Goal: Information Seeking & Learning: Learn about a topic

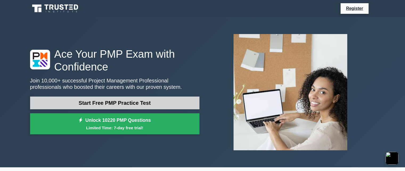
click at [136, 104] on link "Start Free PMP Practice Test" at bounding box center [114, 103] width 169 height 13
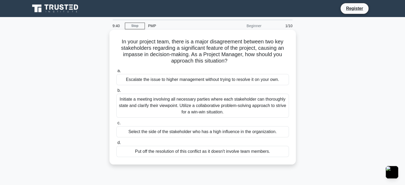
click at [170, 101] on div "Initiate a meeting involving all necessary parties where each stakeholder can t…" at bounding box center [202, 106] width 172 height 24
click at [116, 92] on input "b. Initiate a meeting involving all necessary parties where each stakeholder ca…" at bounding box center [116, 90] width 0 height 3
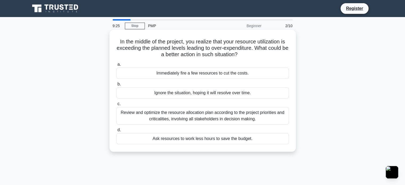
click at [212, 118] on div "Review and optimize the resource allocation plan according to the project prior…" at bounding box center [202, 116] width 172 height 18
click at [116, 106] on input "c. Review and optimize the resource allocation plan according to the project pr…" at bounding box center [116, 103] width 0 height 3
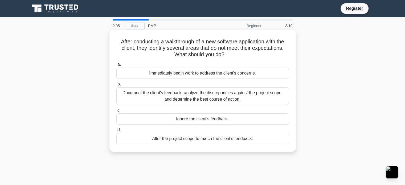
click at [195, 93] on div "Document the client's feedback, analyze the discrepancies against the project s…" at bounding box center [202, 96] width 172 height 18
click at [116, 86] on input "b. Document the client's feedback, analyze the discrepancies against the projec…" at bounding box center [116, 84] width 0 height 3
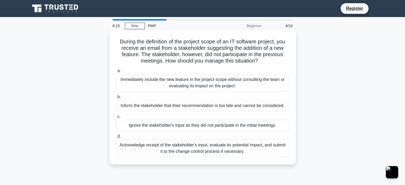
click at [188, 148] on div "Acknowledge receipt of the stakeholder's input, evaluate its potential impact, …" at bounding box center [202, 148] width 172 height 18
click at [116, 138] on input "d. Acknowledge receipt of the stakeholder's input, evaluate its potential impac…" at bounding box center [116, 136] width 0 height 3
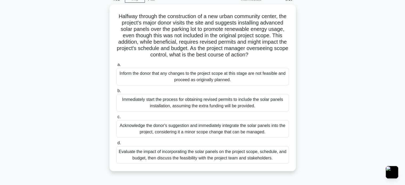
scroll to position [53, 0]
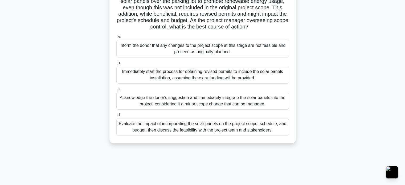
click at [202, 134] on div "Evaluate the impact of incorporating the solar panels on the project scope, sch…" at bounding box center [202, 127] width 172 height 18
click at [116, 117] on input "d. Evaluate the impact of incorporating the solar panels on the project scope, …" at bounding box center [116, 114] width 0 height 3
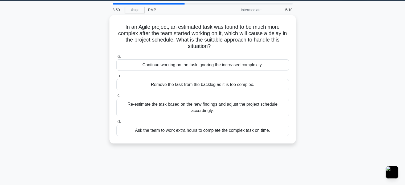
scroll to position [0, 0]
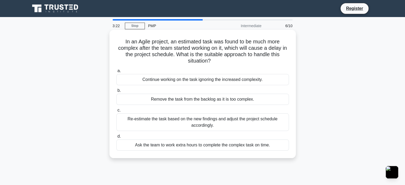
click at [198, 120] on div "Re-estimate the task based on the new findings and adjust the project schedule …" at bounding box center [202, 122] width 172 height 18
click at [116, 112] on input "c. Re-estimate the task based on the new findings and adjust the project schedu…" at bounding box center [116, 110] width 0 height 3
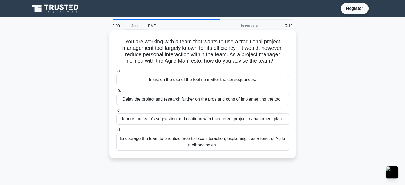
click at [204, 140] on div "Encourage the team to prioritize face-to-face interaction, explaining it as a t…" at bounding box center [202, 142] width 172 height 18
click at [116, 132] on input "d. Encourage the team to prioritize face-to-face interaction, explaining it as …" at bounding box center [116, 129] width 0 height 3
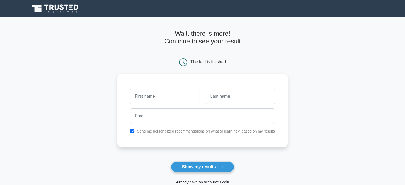
click at [180, 94] on input "text" at bounding box center [164, 96] width 69 height 15
click at [188, 93] on input "text" at bounding box center [164, 96] width 69 height 15
type input "Anson"
type input "Tham"
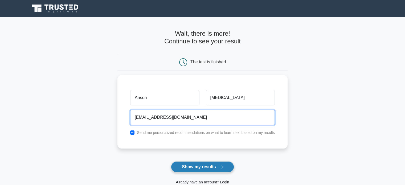
type input "Anson1980@gmail.com"
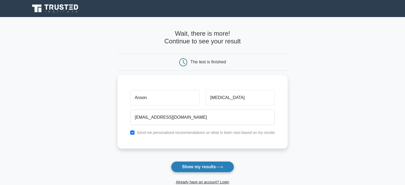
click at [215, 166] on button "Show my results" at bounding box center [202, 166] width 63 height 11
